Goal: Task Accomplishment & Management: Manage account settings

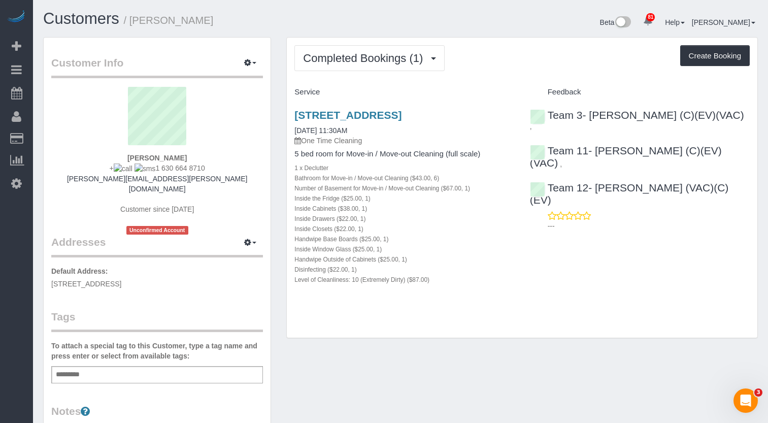
drag, startPoint x: 196, startPoint y: 171, endPoint x: 146, endPoint y: 172, distance: 50.8
click at [146, 172] on div "[PERSON_NAME] + 1 630 664 8710 [PERSON_NAME][EMAIL_ADDRESS][PERSON_NAME][DOMAIN…" at bounding box center [157, 161] width 212 height 148
copy span "1 630 664 8710"
click at [323, 59] on span "Completed Bookings (1)" at bounding box center [365, 58] width 125 height 13
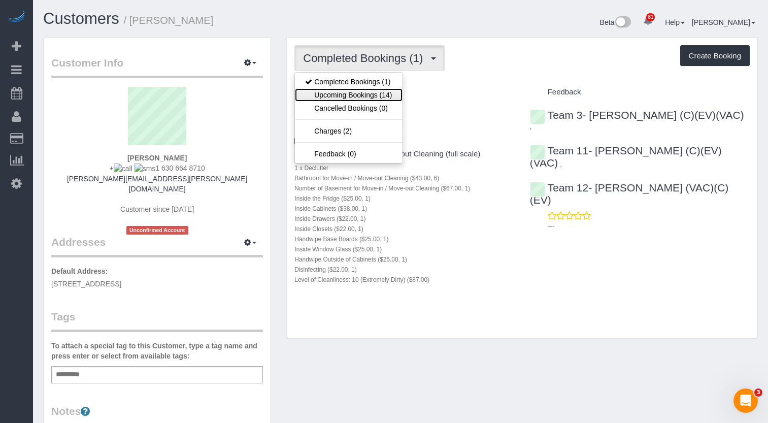
click at [330, 91] on link "Upcoming Bookings (14)" at bounding box center [348, 94] width 107 height 13
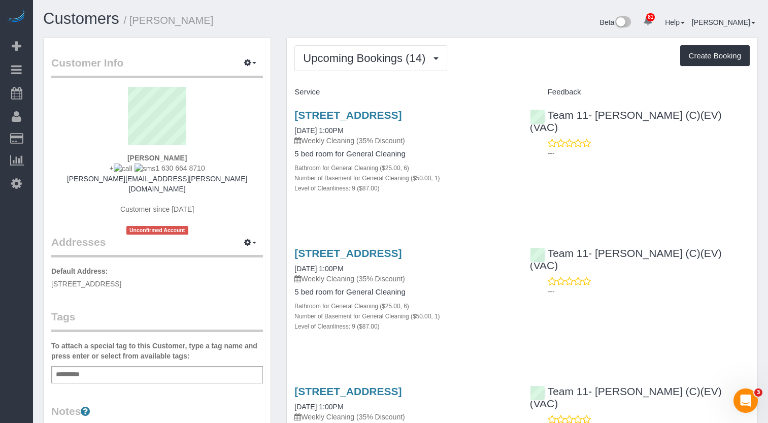
drag, startPoint x: 191, startPoint y: 162, endPoint x: 246, endPoint y: 119, distance: 69.8
click at [246, 119] on sui-profile-pic at bounding box center [157, 120] width 196 height 66
drag, startPoint x: 205, startPoint y: 170, endPoint x: 146, endPoint y: 166, distance: 58.5
click at [146, 166] on div "[PERSON_NAME] + 1 630 664 8710 [PERSON_NAME][EMAIL_ADDRESS][PERSON_NAME][DOMAIN…" at bounding box center [157, 161] width 212 height 148
copy span "1 630 664 8710"
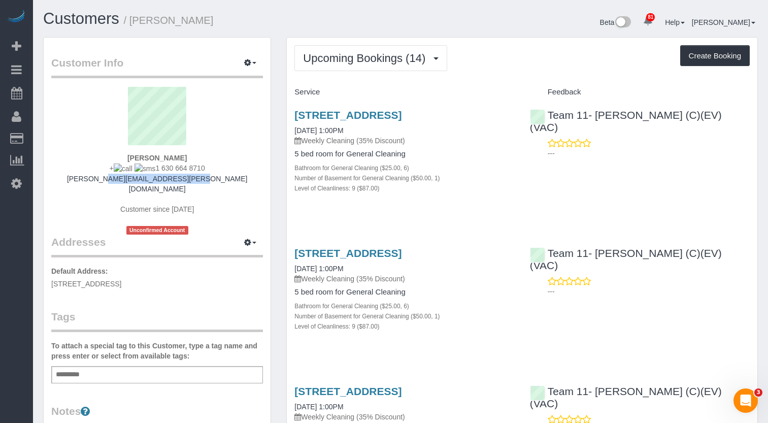
drag, startPoint x: 201, startPoint y: 178, endPoint x: 110, endPoint y: 181, distance: 91.4
click at [110, 181] on div "[PERSON_NAME] + 1 630 664 8710 [PERSON_NAME][EMAIL_ADDRESS][PERSON_NAME][DOMAIN…" at bounding box center [157, 161] width 212 height 148
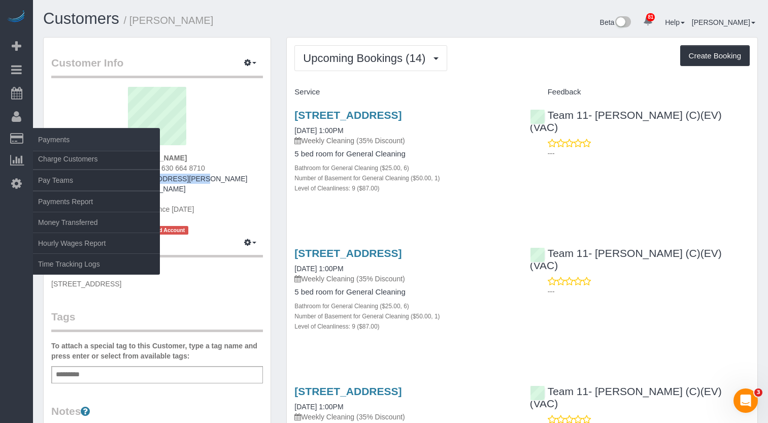
copy link "[PERSON_NAME][EMAIL_ADDRESS][PERSON_NAME][DOMAIN_NAME]"
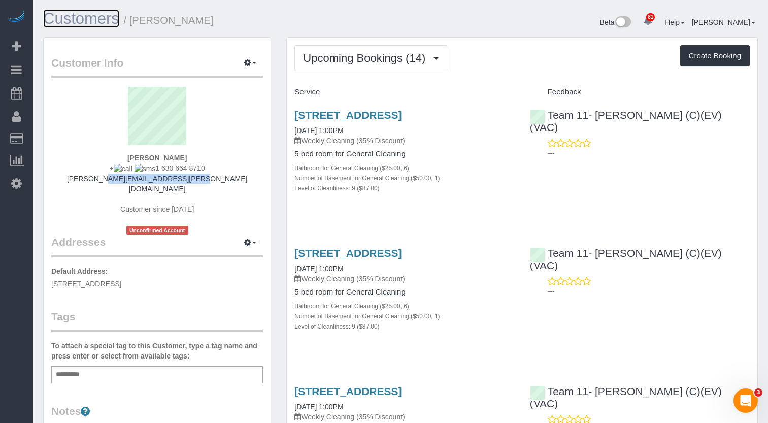
click at [95, 17] on link "Customers" at bounding box center [81, 19] width 76 height 18
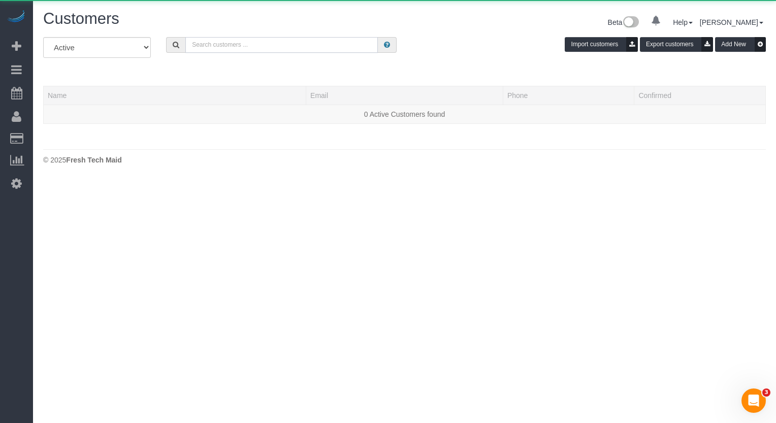
click at [218, 48] on input "text" at bounding box center [281, 45] width 192 height 16
paste input "[PERSON_NAME]"
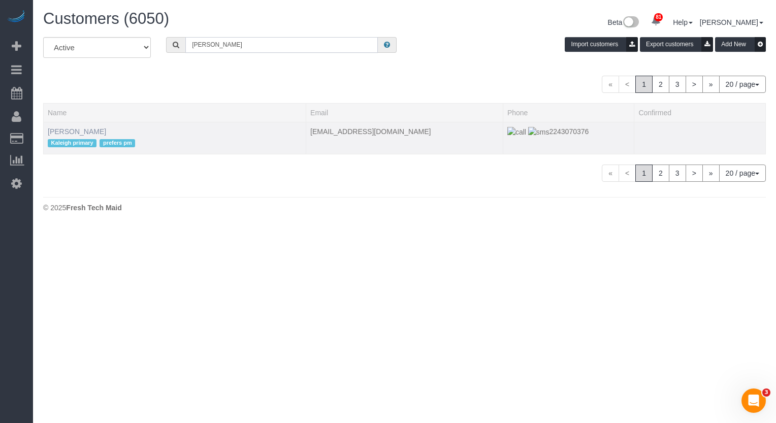
type input "[PERSON_NAME]"
click at [68, 127] on link "[PERSON_NAME]" at bounding box center [77, 131] width 58 height 8
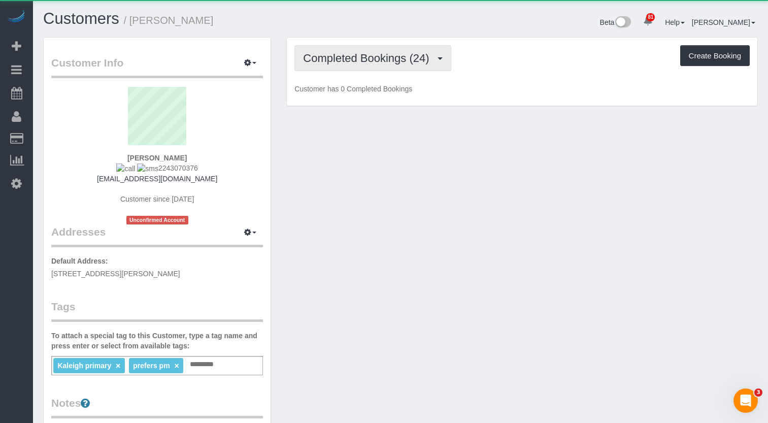
click at [337, 59] on span "Completed Bookings (24)" at bounding box center [368, 58] width 131 height 13
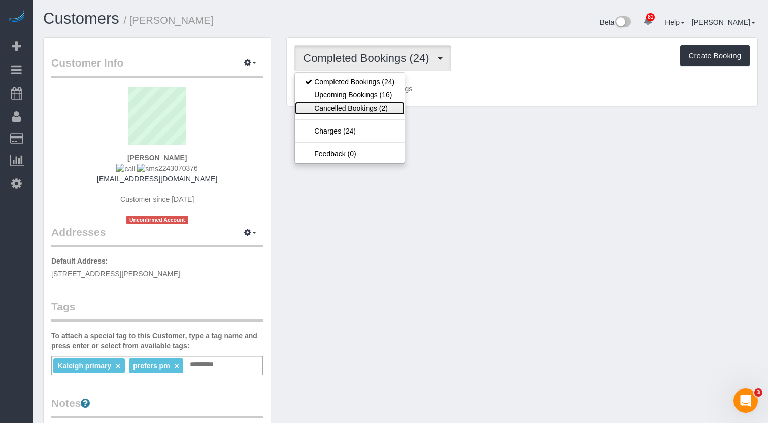
click at [350, 102] on link "Cancelled Bookings (2)" at bounding box center [350, 108] width 110 height 13
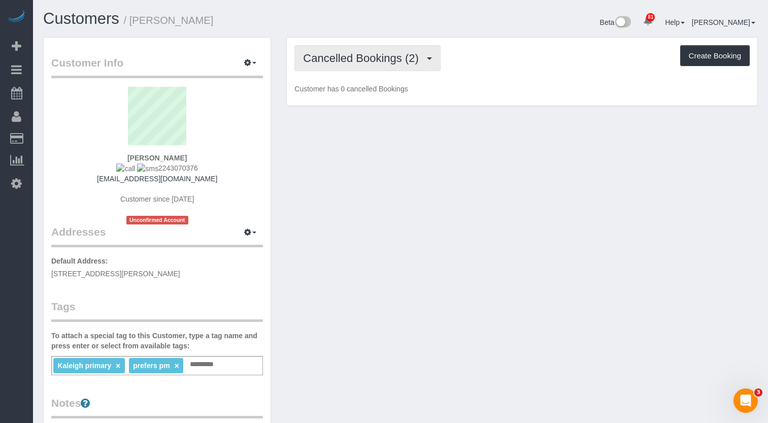
click at [339, 61] on span "Cancelled Bookings (2)" at bounding box center [363, 58] width 120 height 13
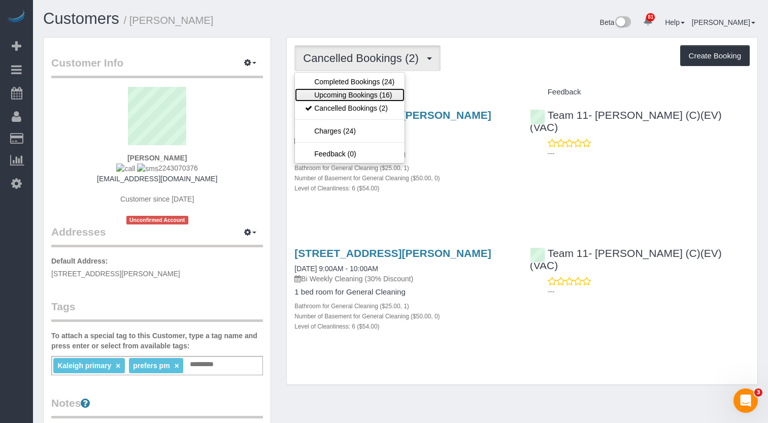
click at [344, 96] on link "Upcoming Bookings (16)" at bounding box center [350, 94] width 110 height 13
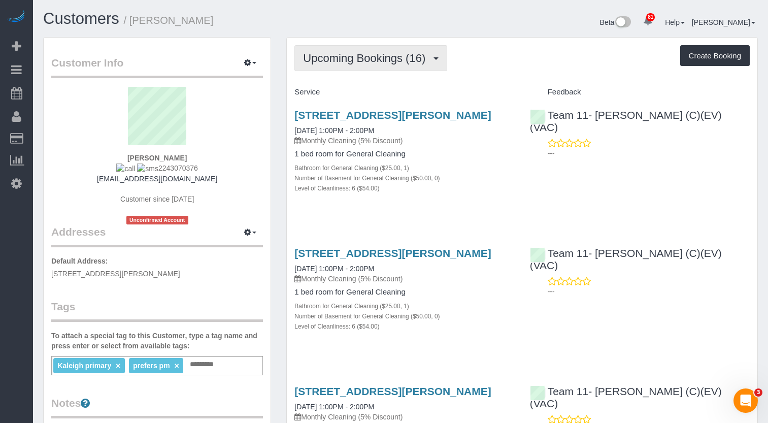
click at [387, 69] on button "Upcoming Bookings (16)" at bounding box center [370, 58] width 153 height 26
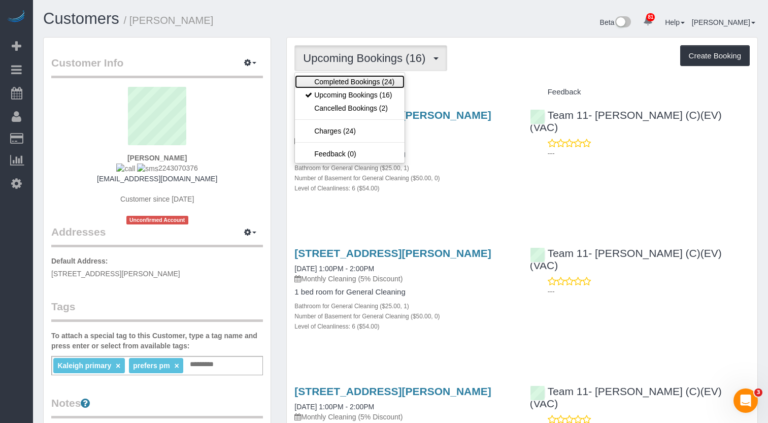
click at [374, 82] on link "Completed Bookings (24)" at bounding box center [350, 81] width 110 height 13
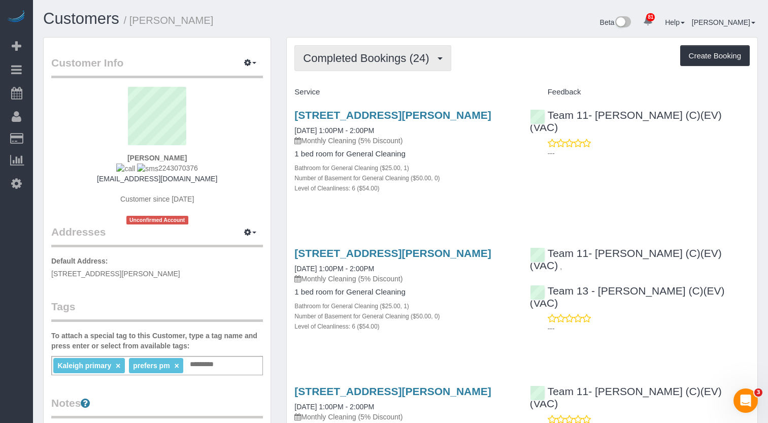
click at [372, 62] on span "Completed Bookings (24)" at bounding box center [368, 58] width 131 height 13
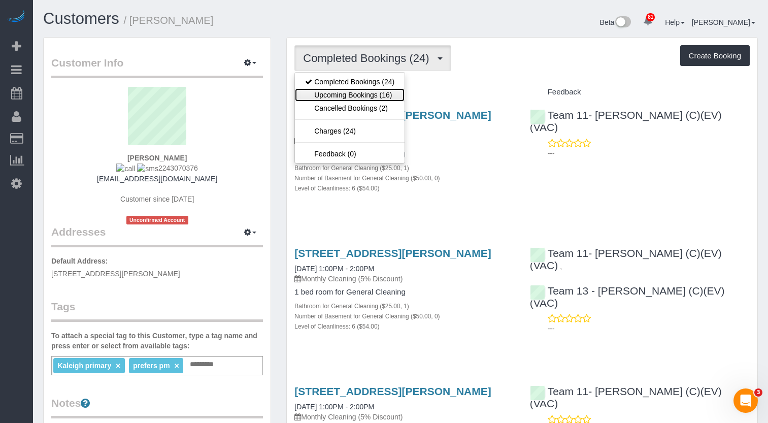
click at [356, 97] on link "Upcoming Bookings (16)" at bounding box center [350, 94] width 110 height 13
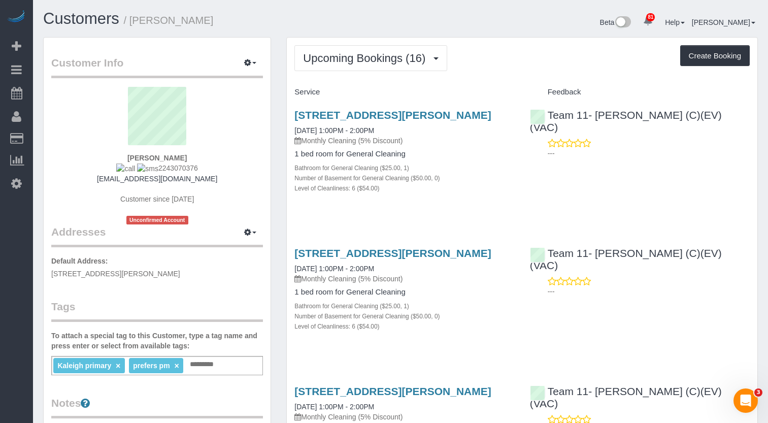
scroll to position [51, 0]
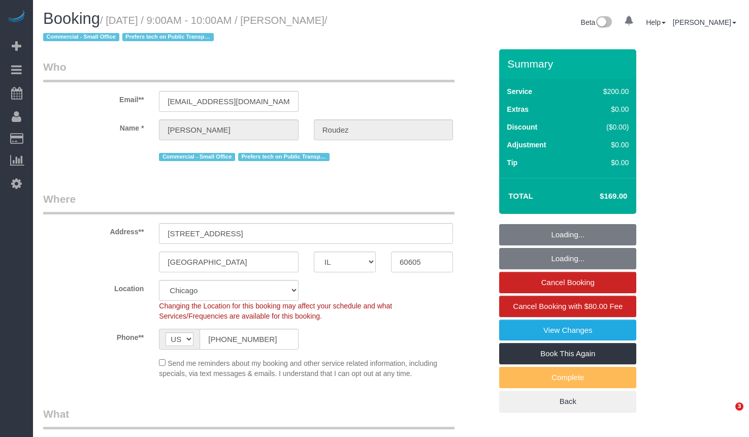
select select "IL"
select select "512"
select select "5"
select select "object:970"
select select "string:fspay-4c43d54d-829b-47b1-8aa4-04b648ed5f83"
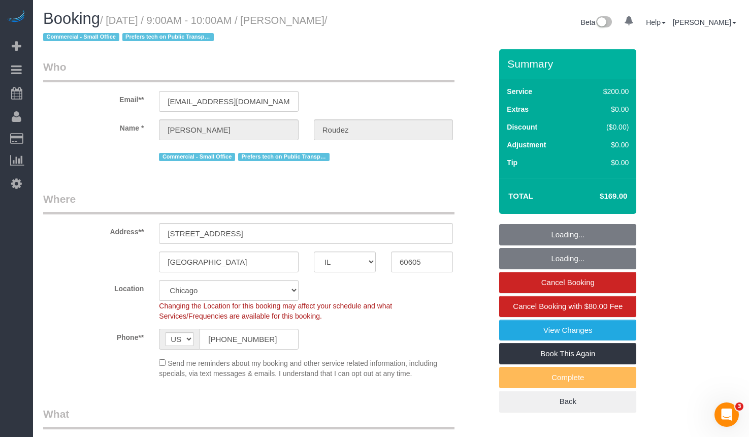
select select "number:1"
select select "number:58"
select select "number:139"
select select "number:104"
select select "object:1305"
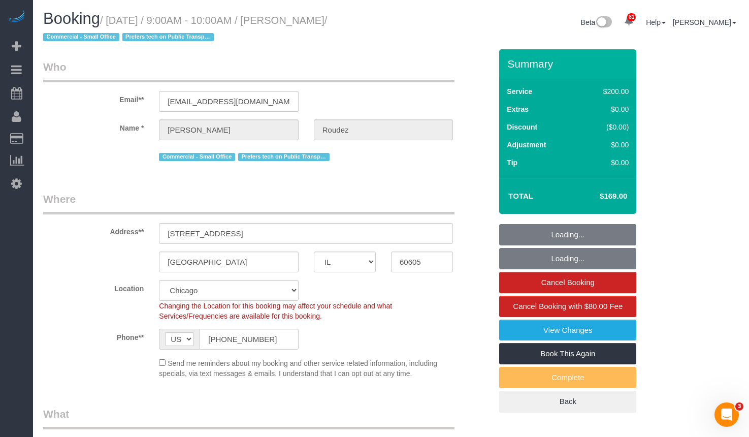
select select "5"
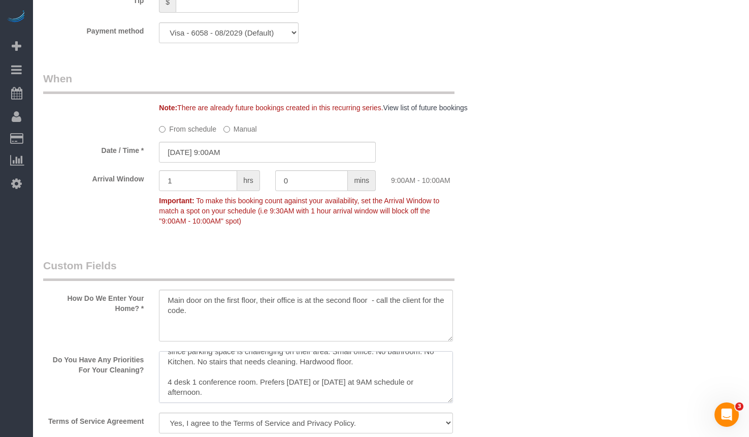
scroll to position [1117, 0]
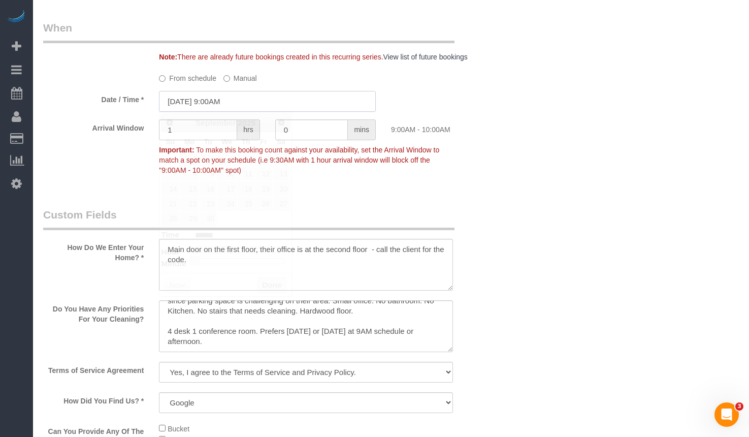
click at [221, 102] on input "09/09/2025 9:00AM" at bounding box center [267, 101] width 217 height 21
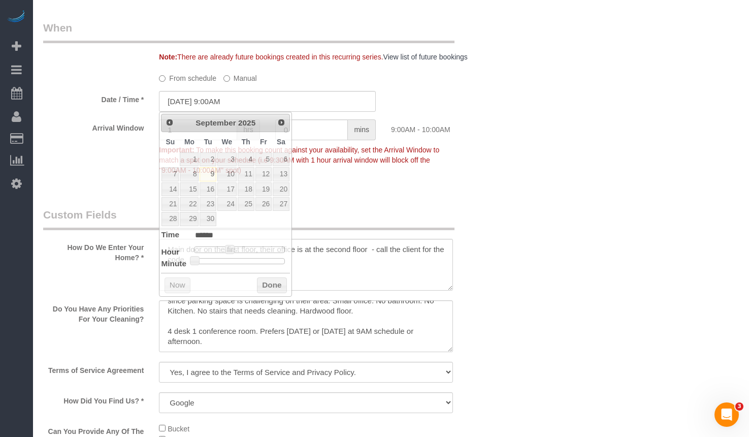
click at [580, 156] on div "Who Email** angelaroudez@gmail.com Name * Angela Roudez Commercial - Small Offi…" at bounding box center [390, 87] width 695 height 2311
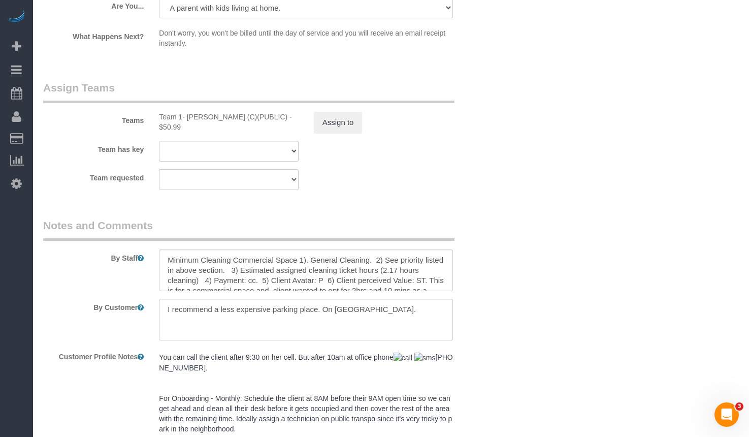
scroll to position [1929, 0]
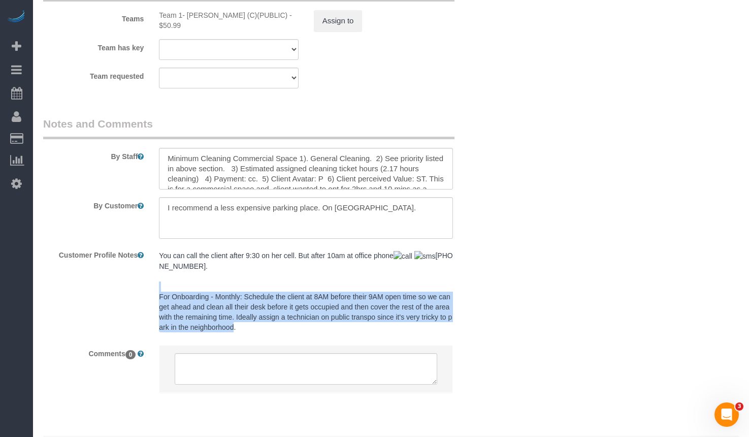
drag, startPoint x: 151, startPoint y: 284, endPoint x: 463, endPoint y: 319, distance: 314.1
click at [463, 319] on div "Customer Profile Notes You can call the client after 9:30 on her cell. But afte…" at bounding box center [267, 291] width 463 height 91
copy span "For Onboarding - Monthly: Schedule the client at 8AM before their 9AM open time…"
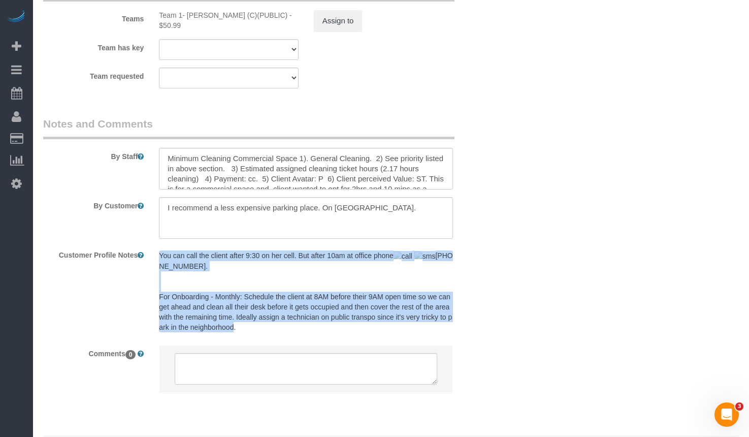
drag, startPoint x: 151, startPoint y: 246, endPoint x: 344, endPoint y: 317, distance: 205.6
click at [344, 317] on div "Customer Profile Notes You can call the client after 9:30 on her cell. But afte…" at bounding box center [267, 291] width 463 height 91
copy div "You can call the client after 9:30 on her cell. But after 10am at office phone …"
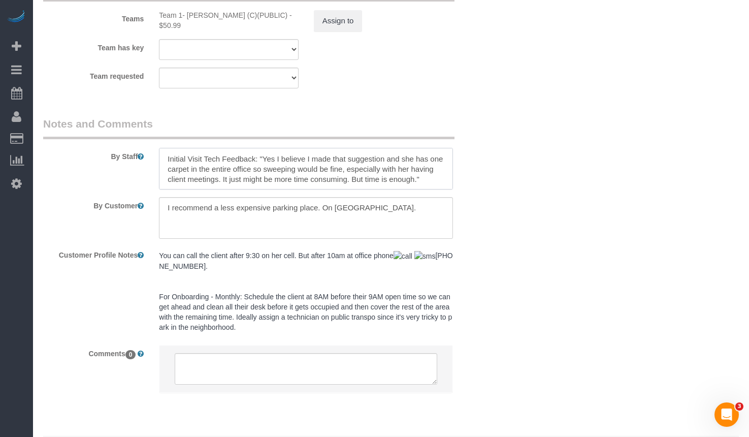
click at [430, 163] on textarea at bounding box center [306, 169] width 294 height 42
click at [424, 170] on textarea at bounding box center [306, 169] width 294 height 42
paste textarea "You can call the client after 9:30 on her cell. But after 10am at office phone …"
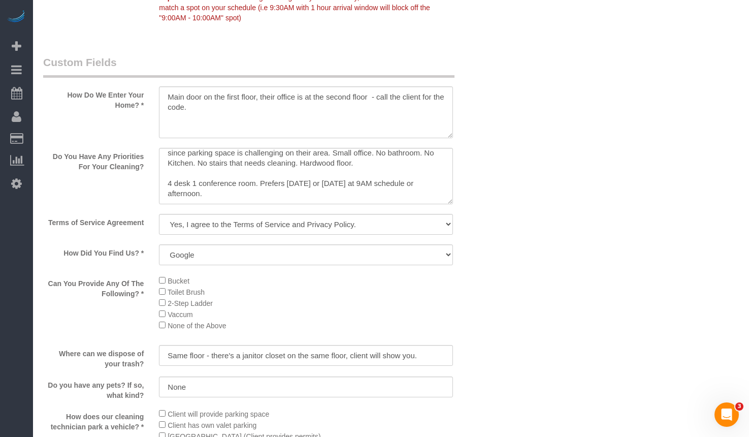
scroll to position [0, 0]
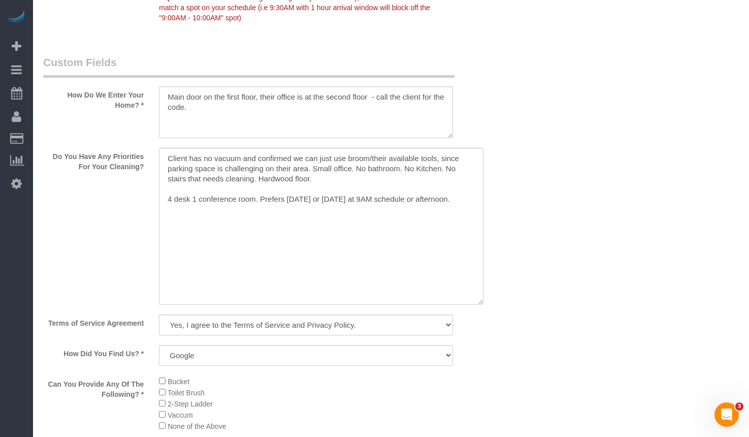
drag, startPoint x: 448, startPoint y: 195, endPoint x: 479, endPoint y: 301, distance: 109.9
click at [479, 301] on textarea at bounding box center [321, 226] width 324 height 157
type textarea "Minimum Cleaning Commercial Space 1). General Cleaning. 2) See priority listed …"
drag, startPoint x: 465, startPoint y: 203, endPoint x: 257, endPoint y: 205, distance: 207.6
click at [257, 205] on textarea at bounding box center [321, 226] width 324 height 157
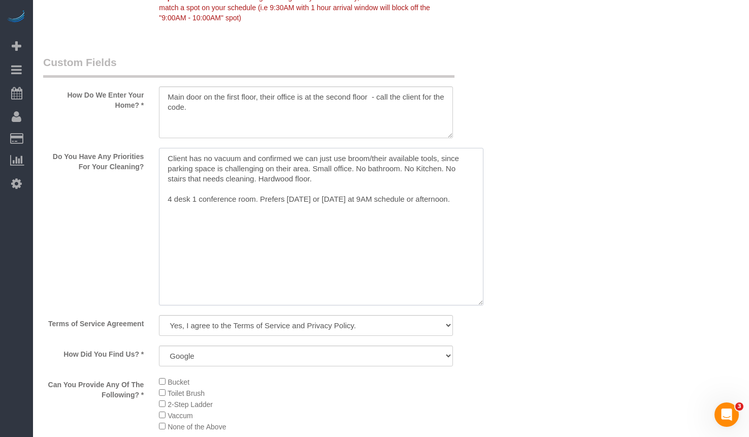
drag, startPoint x: 319, startPoint y: 210, endPoint x: 341, endPoint y: 208, distance: 22.4
click at [319, 210] on textarea at bounding box center [321, 226] width 324 height 157
click at [450, 196] on textarea at bounding box center [321, 226] width 324 height 157
drag, startPoint x: 448, startPoint y: 198, endPoint x: 355, endPoint y: 201, distance: 92.9
click at [355, 201] on textarea at bounding box center [321, 226] width 324 height 157
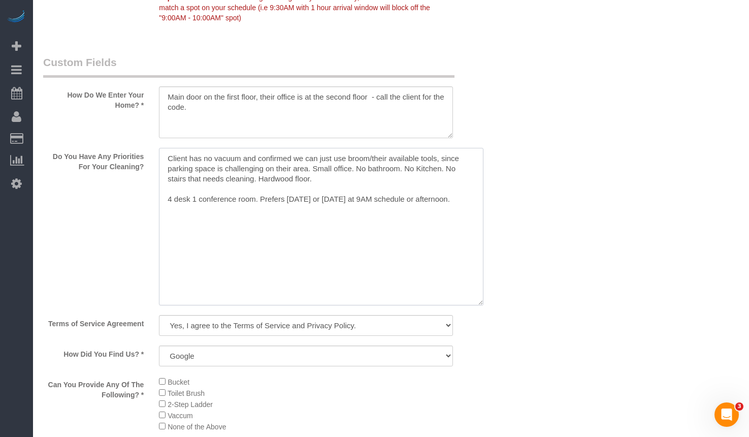
paste textarea "You can call the client after 9:30 on her cell. But after 10am at office phone …"
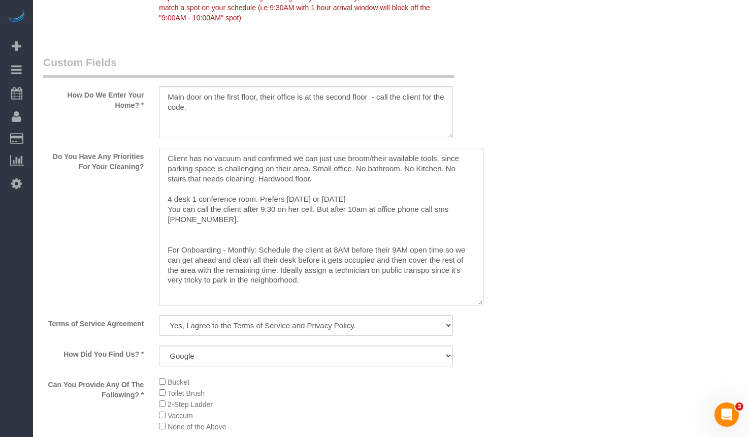
click at [376, 197] on textarea at bounding box center [321, 226] width 324 height 157
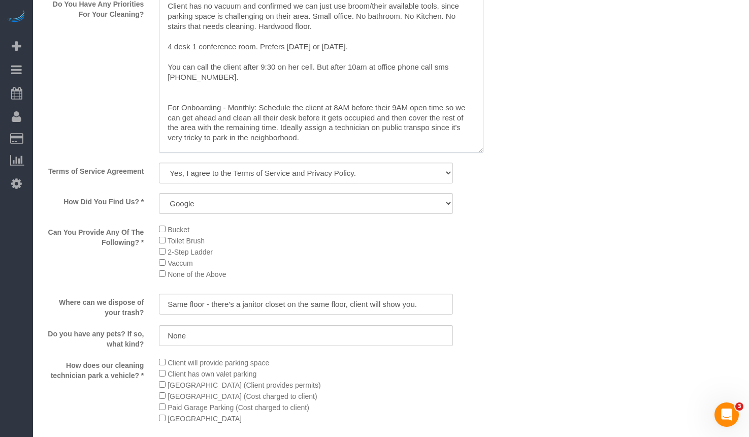
scroll to position [1371, 0]
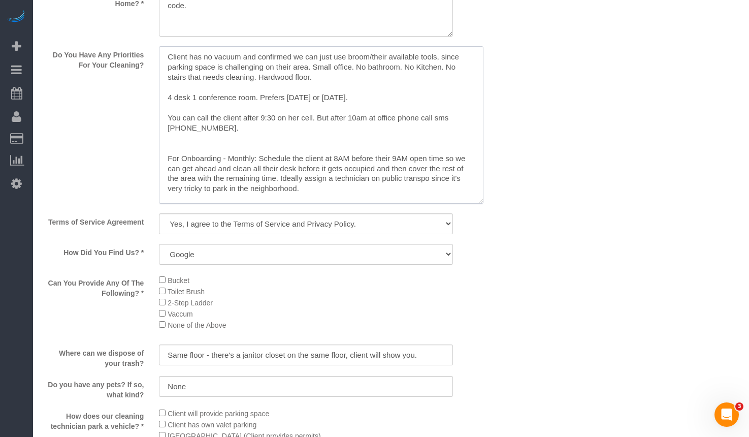
drag, startPoint x: 226, startPoint y: 157, endPoint x: 96, endPoint y: 149, distance: 130.2
click at [96, 149] on div "Do You Have Any Priorities For Your Cleaning?" at bounding box center [267, 125] width 463 height 159
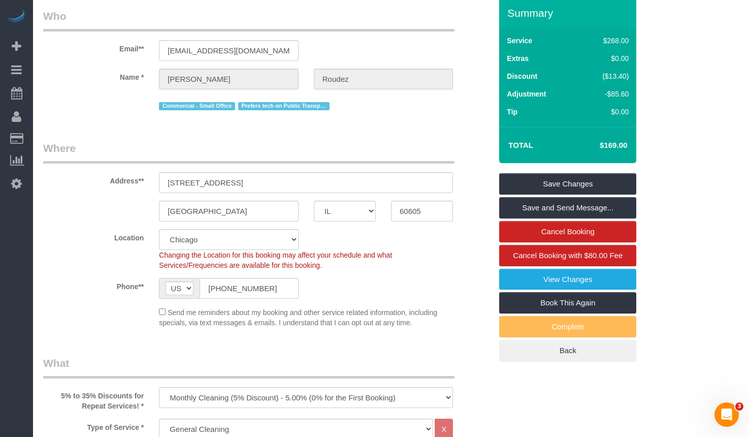
scroll to position [0, 0]
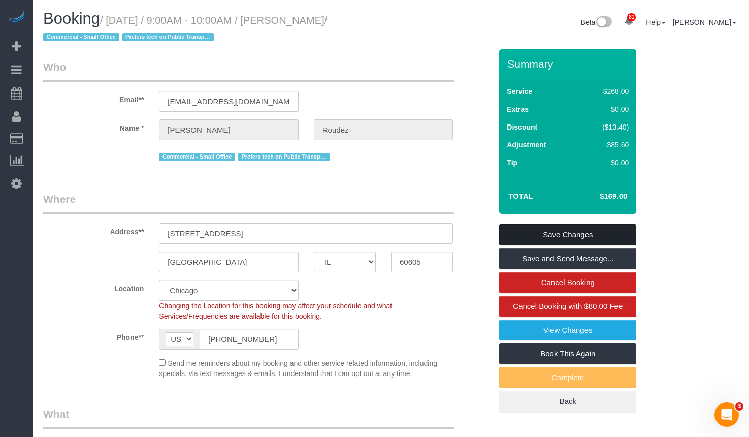
type textarea "Client has no vacuum and confirmed we can just use broom/their available tools,…"
click at [572, 229] on link "Save Changes" at bounding box center [567, 234] width 137 height 21
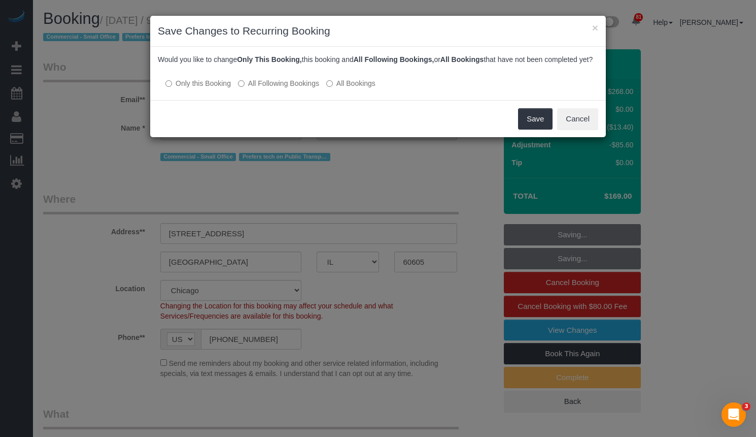
click at [300, 88] on label "All Following Bookings" at bounding box center [278, 83] width 81 height 10
click at [544, 129] on button "Save" at bounding box center [535, 118] width 35 height 21
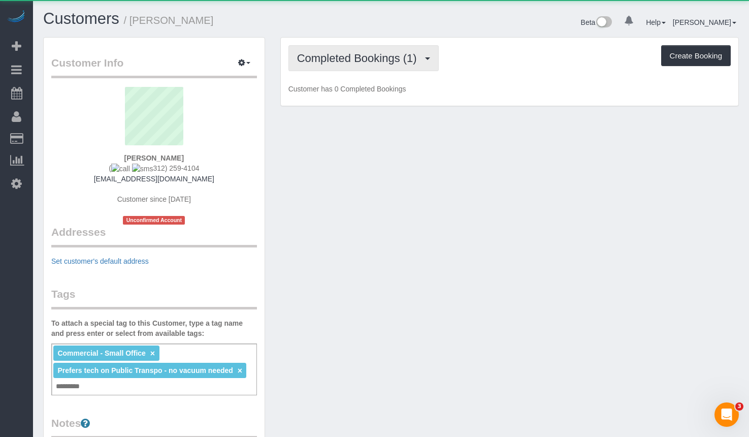
click at [324, 52] on span "Completed Bookings (1)" at bounding box center [359, 58] width 125 height 13
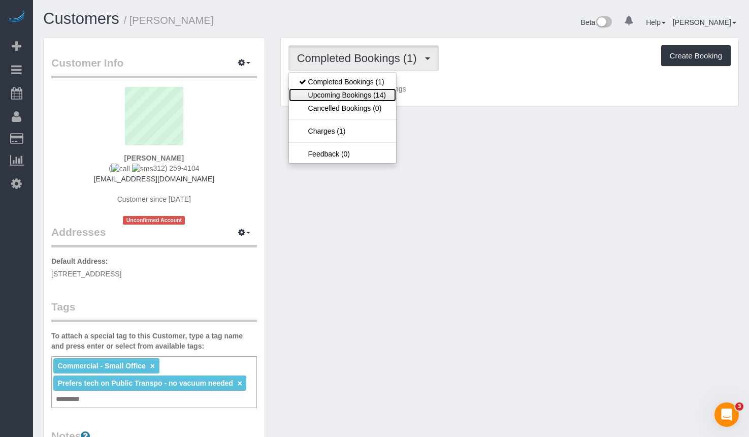
click at [342, 97] on link "Upcoming Bookings (14)" at bounding box center [342, 94] width 107 height 13
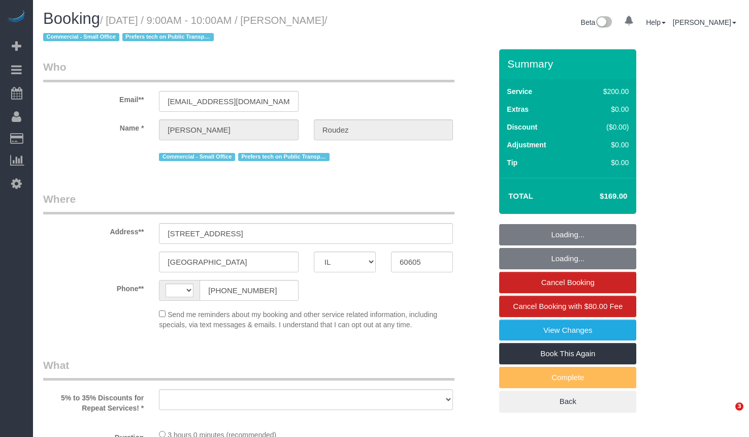
select select "IL"
select select "string:US"
select select "object:819"
select select "string:fspay-4c43d54d-829b-47b1-8aa4-04b648ed5f83"
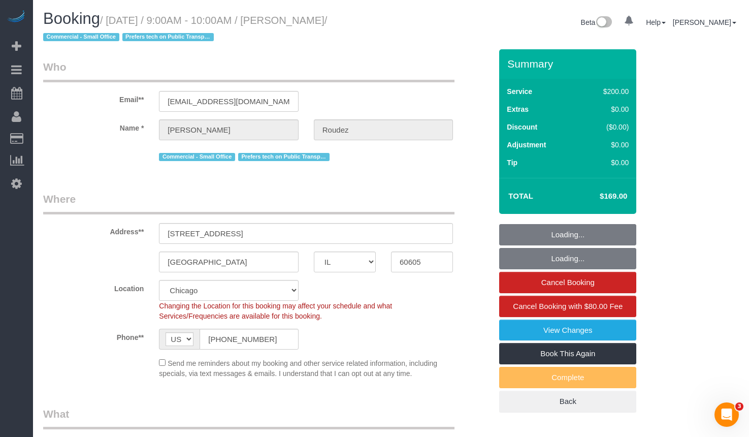
select select "512"
select select "5"
select select "number:1"
select select "number:58"
select select "number:139"
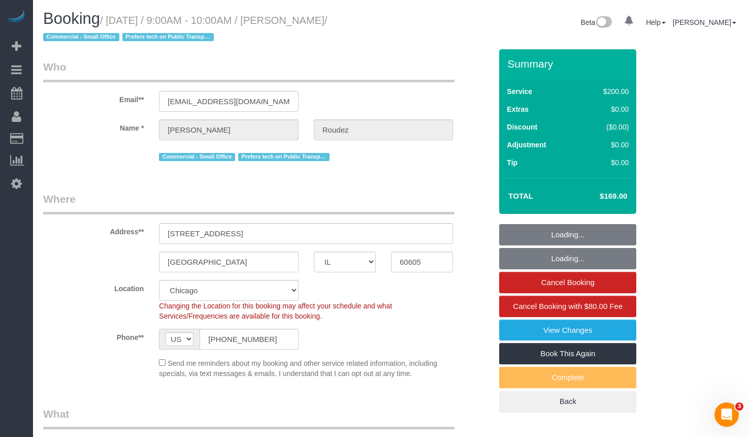
select select "number:104"
select select "object:1305"
select select "5"
